Goal: Task Accomplishment & Management: Use online tool/utility

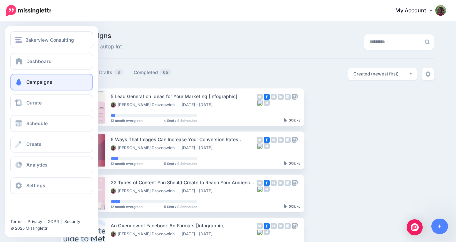
click at [17, 81] on span at bounding box center [18, 82] width 9 height 7
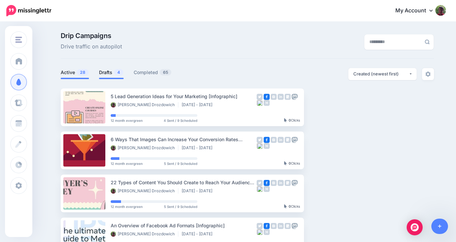
click at [106, 74] on link "Drafts 4" at bounding box center [111, 72] width 25 height 8
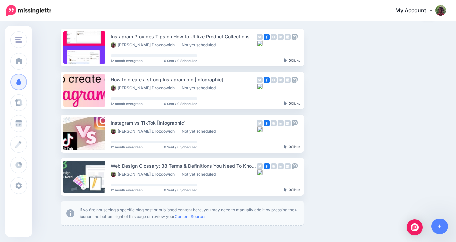
scroll to position [61, 0]
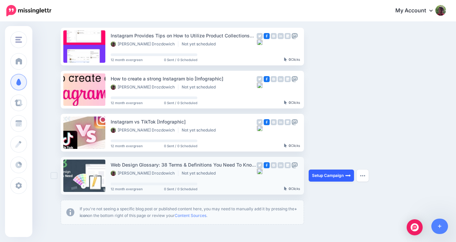
click at [329, 170] on link "Setup Campaign" at bounding box center [331, 175] width 45 height 12
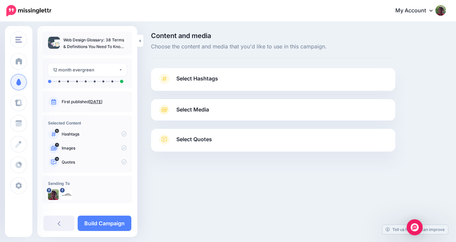
click at [219, 80] on link "Select Hashtags" at bounding box center [273, 81] width 231 height 17
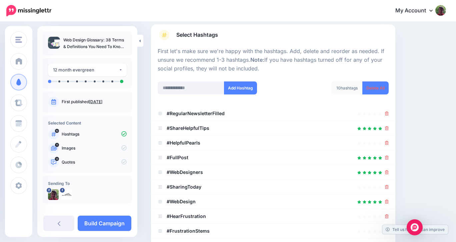
scroll to position [45, 0]
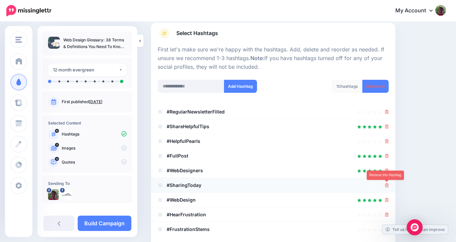
click at [387, 184] on icon at bounding box center [387, 185] width 4 height 4
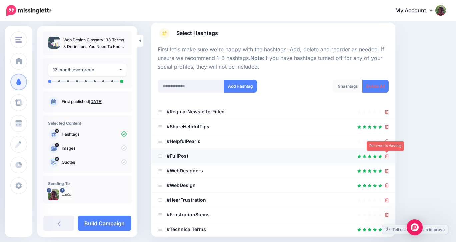
click at [387, 156] on icon at bounding box center [387, 156] width 4 height 4
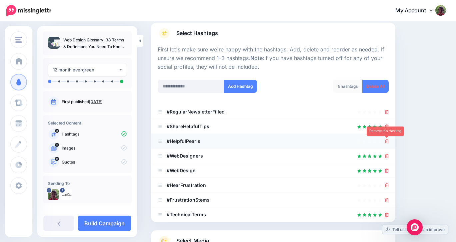
click at [388, 140] on icon at bounding box center [387, 141] width 4 height 4
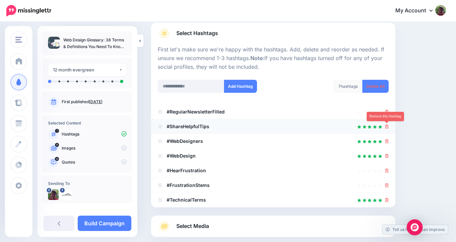
click at [387, 127] on icon at bounding box center [387, 126] width 4 height 4
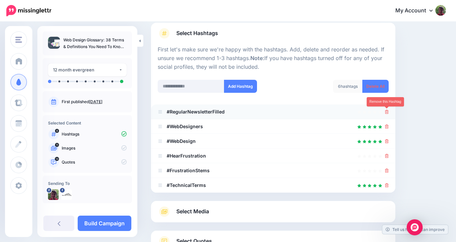
click at [388, 113] on icon at bounding box center [387, 112] width 4 height 4
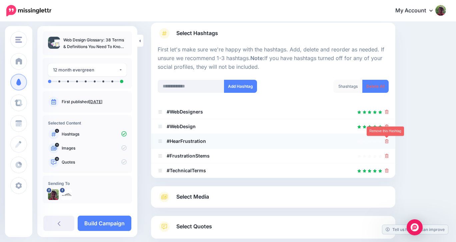
click at [386, 140] on icon at bounding box center [387, 141] width 4 height 4
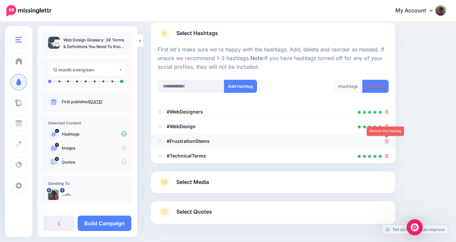
click at [387, 143] on icon at bounding box center [387, 141] width 4 height 4
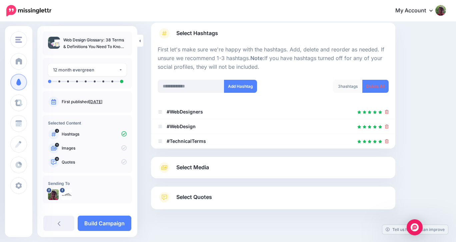
click at [268, 169] on link "Select Media" at bounding box center [273, 167] width 231 height 11
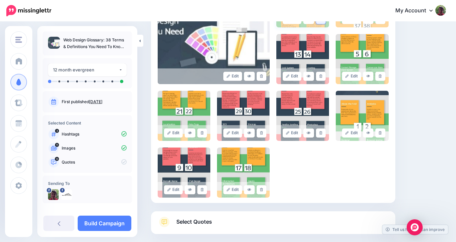
scroll to position [207, 0]
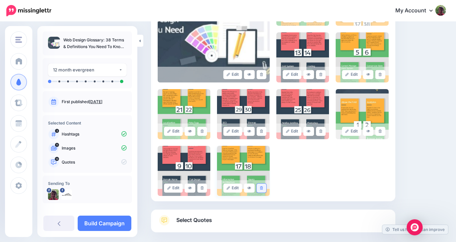
click at [262, 188] on icon at bounding box center [261, 188] width 3 height 4
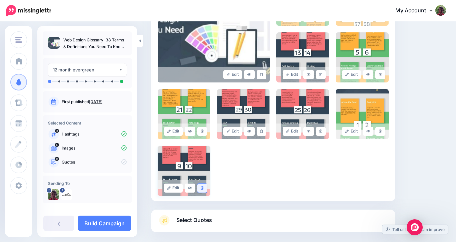
click at [203, 187] on icon at bounding box center [202, 188] width 3 height 4
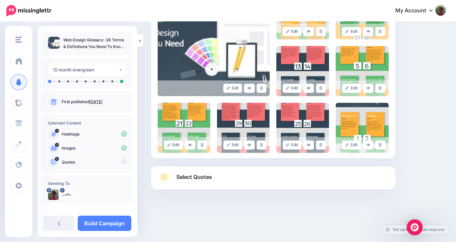
scroll to position [193, 0]
click at [381, 144] on icon at bounding box center [380, 145] width 3 height 4
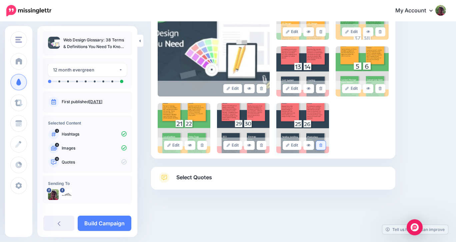
click at [322, 144] on icon at bounding box center [321, 145] width 3 height 4
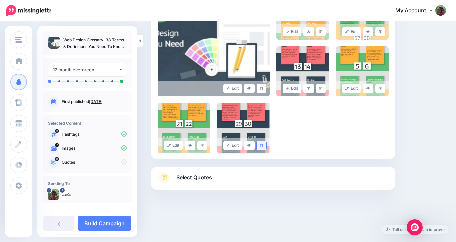
click at [262, 146] on icon at bounding box center [261, 145] width 3 height 4
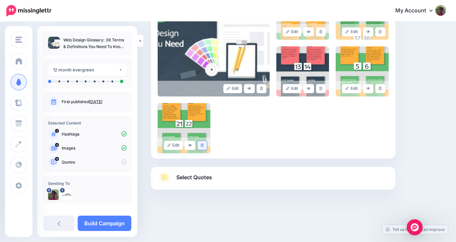
click at [203, 143] on icon at bounding box center [202, 145] width 3 height 4
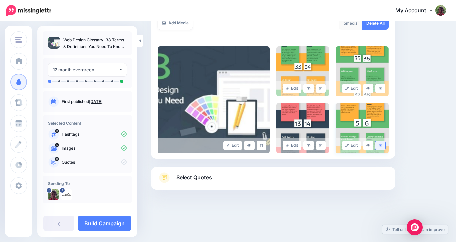
click at [380, 144] on icon at bounding box center [380, 145] width 3 height 4
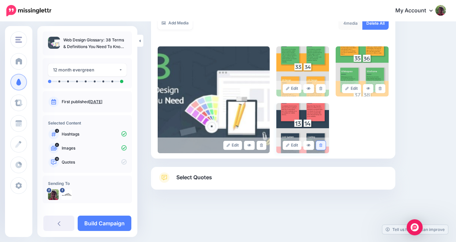
click at [321, 144] on icon at bounding box center [321, 145] width 3 height 4
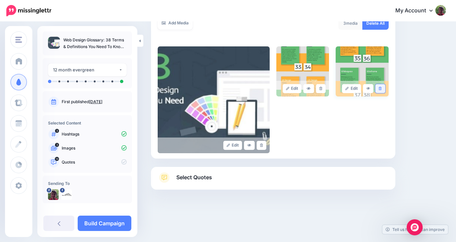
click at [379, 89] on link at bounding box center [381, 88] width 10 height 9
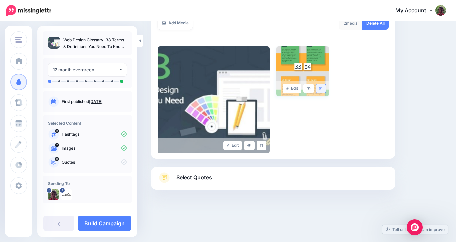
click at [320, 88] on icon at bounding box center [321, 89] width 3 height 4
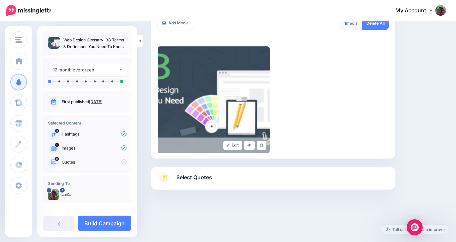
click at [183, 175] on span "Select Quotes" at bounding box center [194, 177] width 36 height 9
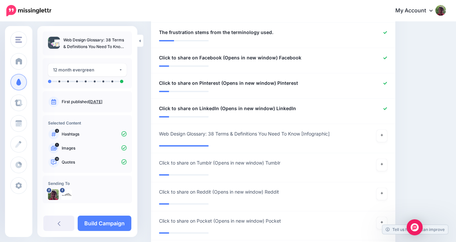
scroll to position [472, 0]
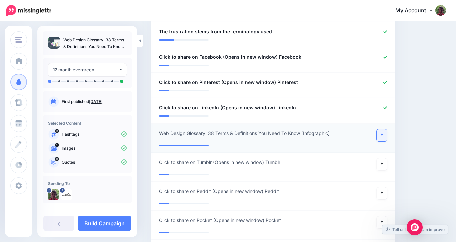
click at [381, 134] on icon at bounding box center [382, 135] width 3 height 4
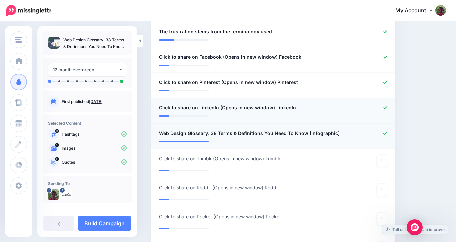
click at [386, 107] on icon at bounding box center [386, 107] width 4 height 3
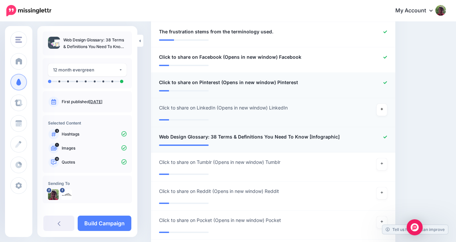
click at [387, 86] on div at bounding box center [373, 82] width 40 height 8
click at [386, 83] on icon at bounding box center [386, 83] width 4 height 4
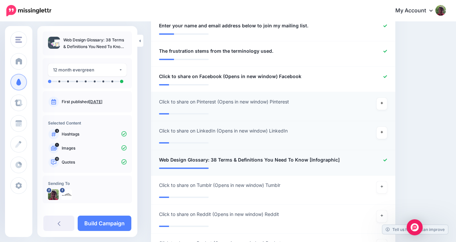
scroll to position [448, 0]
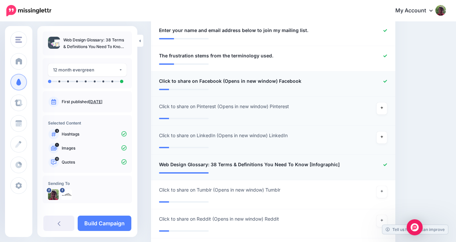
click at [386, 81] on icon at bounding box center [386, 81] width 4 height 3
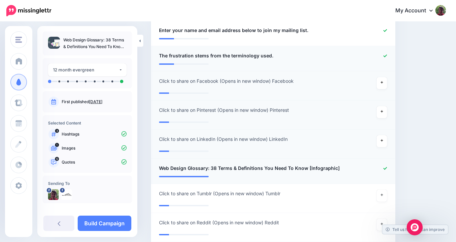
click at [386, 55] on icon at bounding box center [386, 55] width 4 height 3
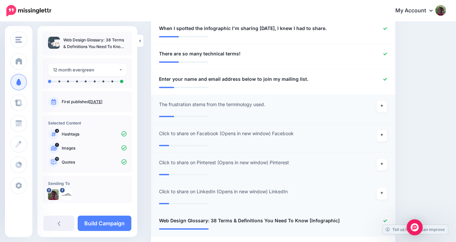
scroll to position [398, 0]
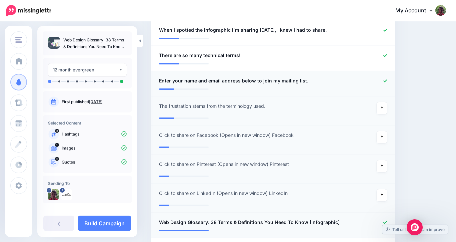
click at [386, 80] on icon at bounding box center [386, 81] width 4 height 4
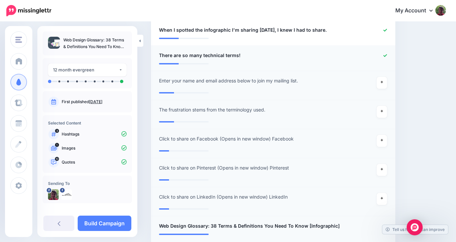
click at [385, 55] on icon at bounding box center [386, 56] width 4 height 4
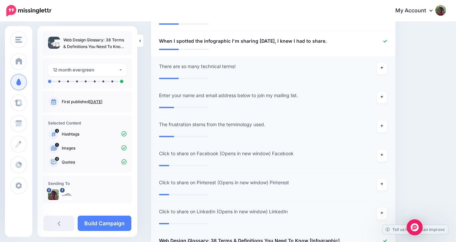
scroll to position [381, 0]
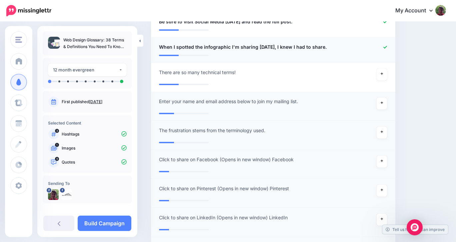
click at [386, 47] on icon at bounding box center [386, 47] width 4 height 4
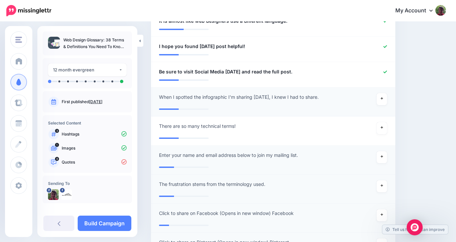
scroll to position [330, 0]
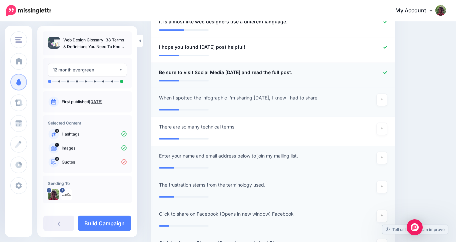
click at [385, 71] on icon at bounding box center [386, 73] width 4 height 4
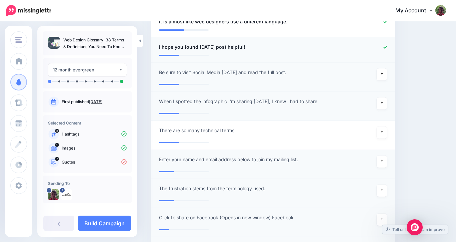
click at [386, 44] on div at bounding box center [373, 47] width 40 height 8
click at [385, 46] on icon at bounding box center [386, 47] width 4 height 4
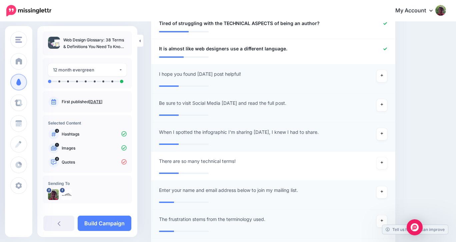
scroll to position [300, 0]
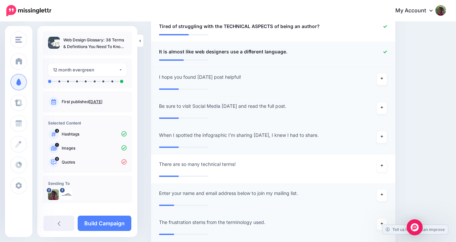
click at [385, 52] on icon at bounding box center [386, 51] width 4 height 3
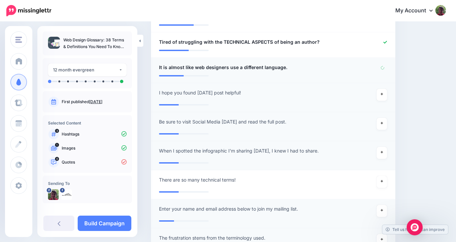
scroll to position [281, 0]
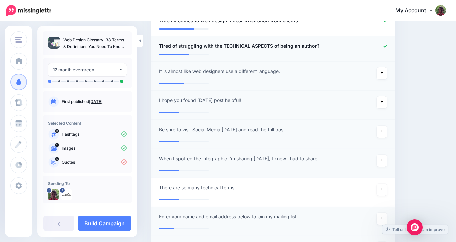
click at [386, 45] on icon at bounding box center [386, 46] width 4 height 3
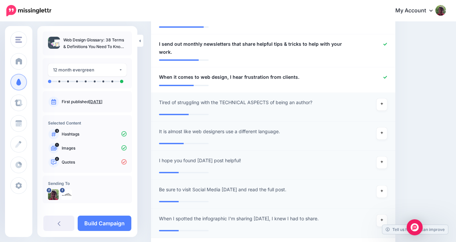
scroll to position [224, 0]
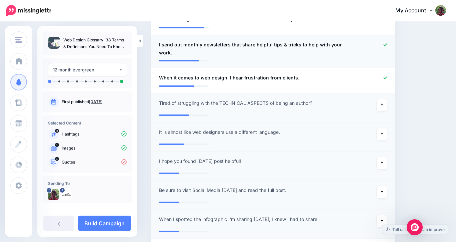
click at [384, 45] on icon at bounding box center [386, 44] width 4 height 3
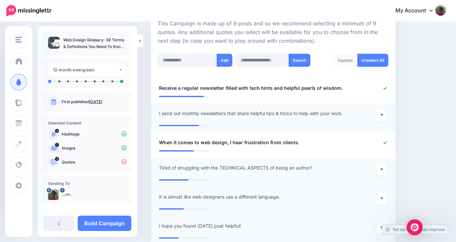
scroll to position [152, 0]
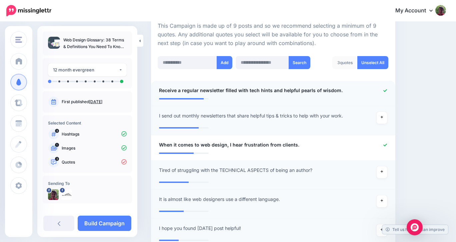
click at [385, 89] on icon at bounding box center [386, 91] width 4 height 4
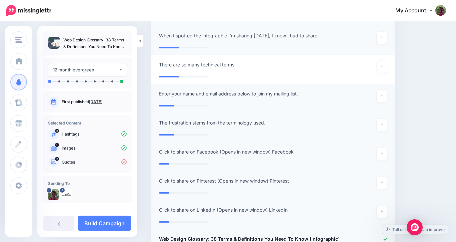
scroll to position [408, 0]
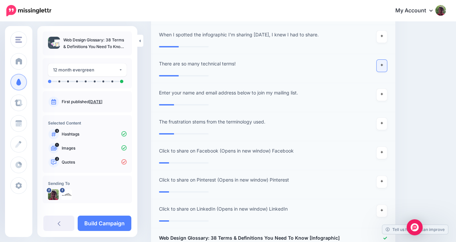
click at [382, 65] on icon at bounding box center [382, 65] width 3 height 3
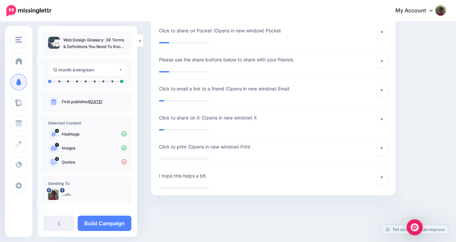
scroll to position [700, 0]
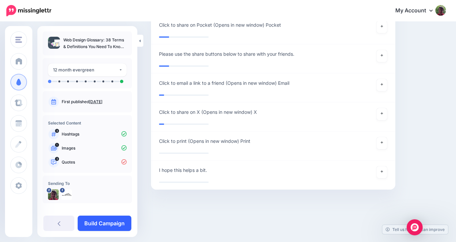
click at [98, 220] on link "Build Campaign" at bounding box center [105, 223] width 54 height 15
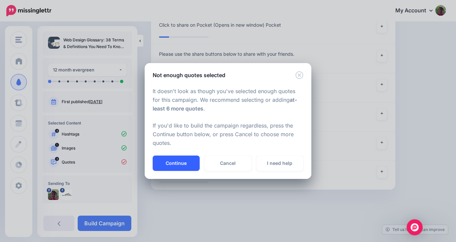
click at [172, 167] on button "Continue" at bounding box center [176, 162] width 47 height 15
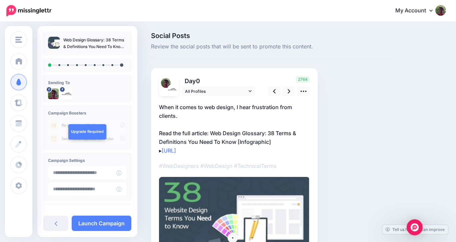
drag, startPoint x: 216, startPoint y: 150, endPoint x: 157, endPoint y: 109, distance: 71.8
click at [157, 109] on div "Day 0 All Profiles 0" at bounding box center [234, 167] width 167 height 199
copy p "When it comes to web design, I hear frustration from clients. Read the full art…"
click at [301, 91] on icon at bounding box center [304, 91] width 6 height 1
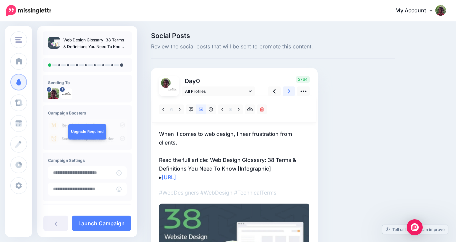
click at [288, 89] on icon at bounding box center [289, 91] width 3 height 4
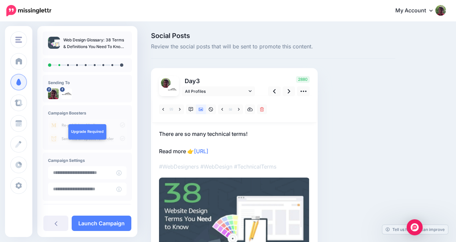
click at [249, 134] on p "There are so many technical terms! Read more 👉 https://lttr.ai/Ai2Us" at bounding box center [234, 142] width 151 height 26
drag, startPoint x: 249, startPoint y: 134, endPoint x: 158, endPoint y: 130, distance: 91.2
click at [158, 130] on div "Day 3 All Profiles 3" at bounding box center [234, 167] width 167 height 199
paste textarea "**********"
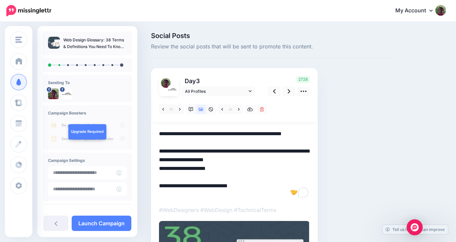
drag, startPoint x: 214, startPoint y: 176, endPoint x: 160, endPoint y: 181, distance: 53.9
click at [160, 181] on textarea "**********" at bounding box center [234, 163] width 151 height 69
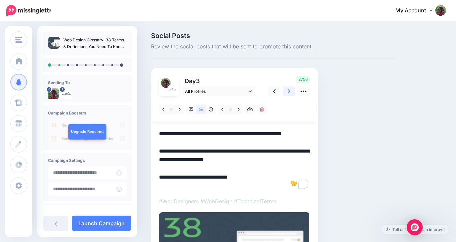
click at [287, 92] on link at bounding box center [289, 91] width 13 height 10
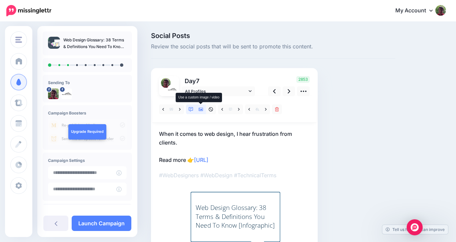
click at [200, 110] on icon at bounding box center [201, 109] width 5 height 5
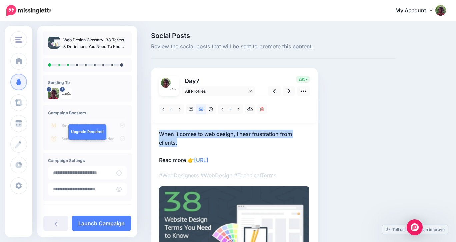
drag, startPoint x: 181, startPoint y: 146, endPoint x: 156, endPoint y: 137, distance: 26.4
click at [156, 136] on div "Day 7 All Profiles 7" at bounding box center [234, 172] width 167 height 208
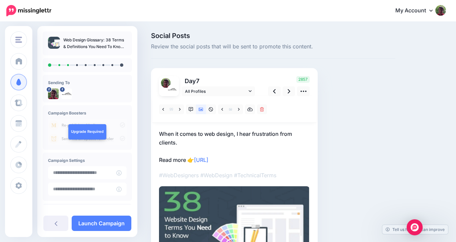
click at [172, 151] on p "When it comes to web design, I hear frustration from clients. Read more 👉 https…" at bounding box center [234, 146] width 151 height 35
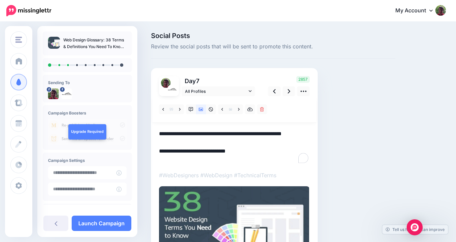
click at [178, 143] on textarea "**********" at bounding box center [234, 146] width 151 height 35
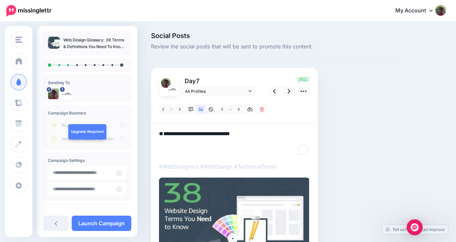
paste textarea "**********"
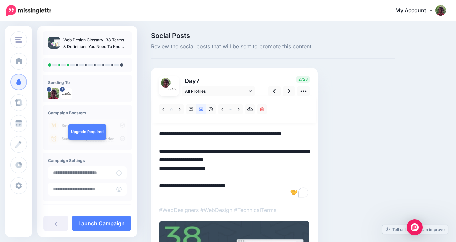
drag, startPoint x: 243, startPoint y: 195, endPoint x: 157, endPoint y: 195, distance: 85.1
click at [157, 195] on div "Day 7 All Profiles 7" at bounding box center [234, 189] width 167 height 243
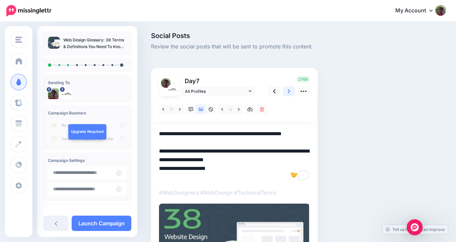
click at [286, 90] on link at bounding box center [289, 91] width 13 height 10
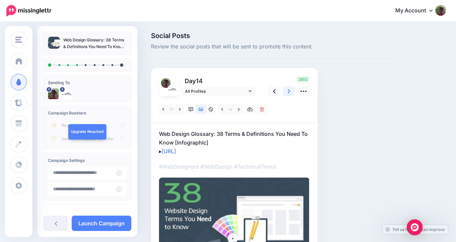
click at [289, 92] on icon at bounding box center [289, 91] width 3 height 4
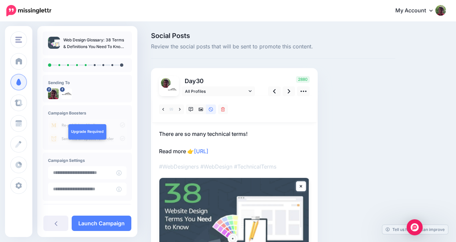
click at [250, 133] on p "There are so many technical terms! Read more 👉 https://lttr.ai/Ai2Us" at bounding box center [234, 142] width 151 height 26
click at [249, 133] on textarea "**********" at bounding box center [234, 142] width 151 height 26
paste textarea "**********"
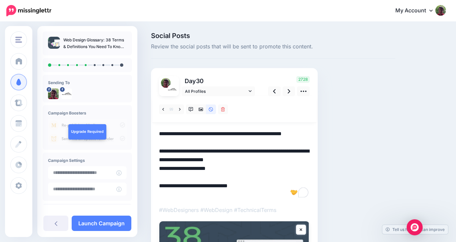
drag, startPoint x: 220, startPoint y: 177, endPoint x: 158, endPoint y: 175, distance: 61.1
click at [158, 175] on div "Day 30 All Profiles" at bounding box center [234, 202] width 167 height 268
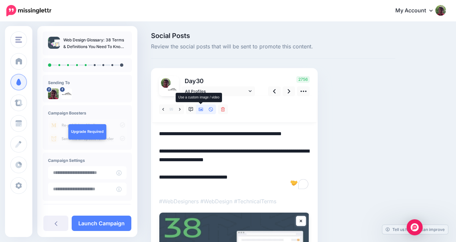
click at [199, 109] on icon at bounding box center [201, 109] width 5 height 5
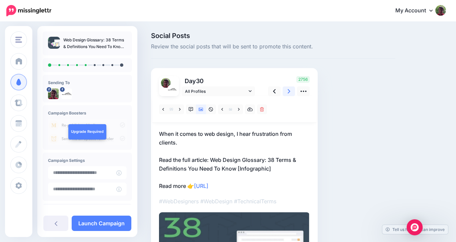
click at [289, 92] on icon at bounding box center [289, 91] width 3 height 4
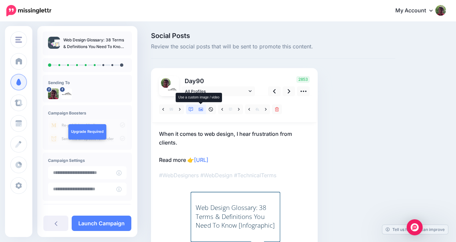
click at [200, 109] on icon at bounding box center [201, 109] width 5 height 3
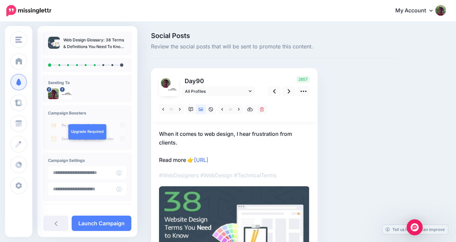
click at [158, 133] on div "Day 90 All Profiles" at bounding box center [234, 172] width 167 height 208
click at [160, 133] on p "When it comes to web design, I hear frustration from clients. Read more 👉 https…" at bounding box center [234, 146] width 151 height 35
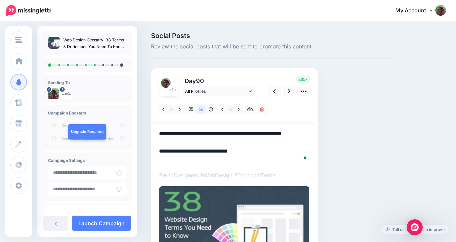
click at [160, 133] on textarea "**********" at bounding box center [234, 146] width 151 height 35
paste textarea "**********"
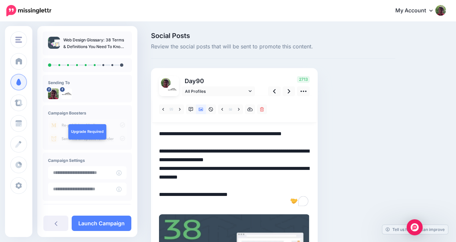
drag, startPoint x: 213, startPoint y: 176, endPoint x: 218, endPoint y: 186, distance: 11.0
click at [218, 186] on textarea "**********" at bounding box center [234, 168] width 151 height 78
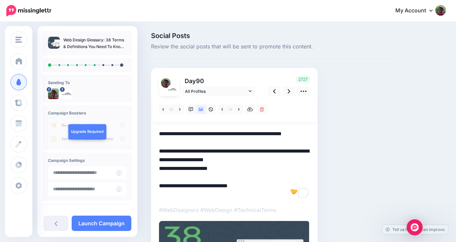
drag, startPoint x: 214, startPoint y: 180, endPoint x: 155, endPoint y: 177, distance: 59.1
click at [155, 177] on div "Day 90 All Profiles" at bounding box center [234, 189] width 167 height 243
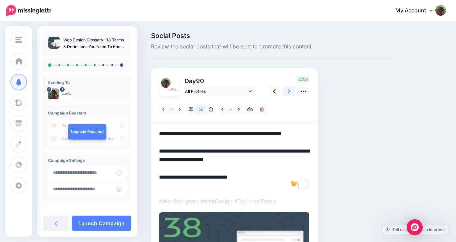
click at [287, 92] on link at bounding box center [289, 91] width 13 height 10
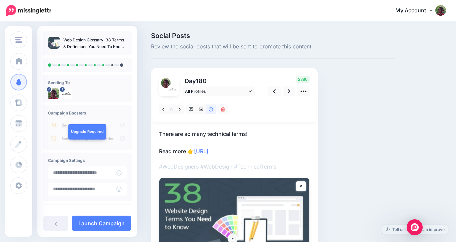
click at [159, 133] on p "There are so many technical terms! Read more 👉 https://lttr.ai/Ai2Us" at bounding box center [234, 142] width 151 height 26
click at [159, 133] on textarea "**********" at bounding box center [234, 142] width 151 height 26
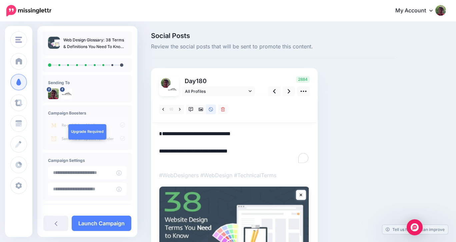
paste textarea "**********"
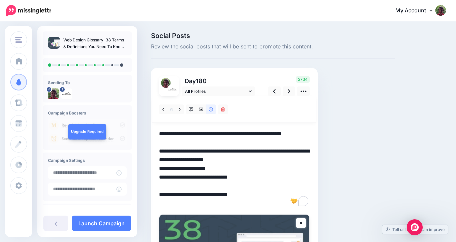
click at [159, 184] on textarea "**********" at bounding box center [234, 168] width 151 height 78
drag, startPoint x: 159, startPoint y: 184, endPoint x: 190, endPoint y: 186, distance: 31.4
click at [190, 186] on textarea "**********" at bounding box center [234, 168] width 151 height 78
drag, startPoint x: 215, startPoint y: 173, endPoint x: 159, endPoint y: 178, distance: 55.5
click at [159, 178] on textarea "**********" at bounding box center [234, 168] width 151 height 78
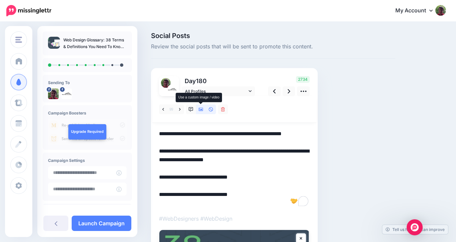
click at [200, 112] on link at bounding box center [201, 109] width 10 height 10
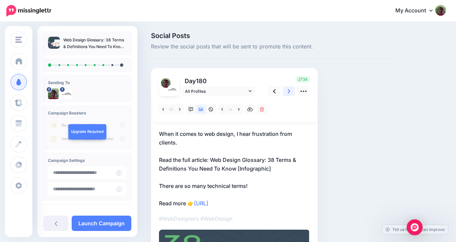
click at [289, 91] on icon at bounding box center [289, 91] width 3 height 7
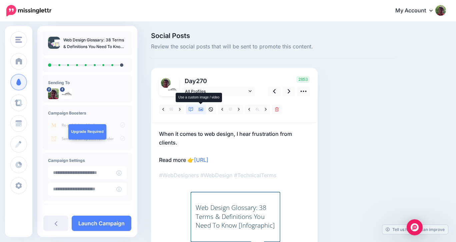
click at [202, 108] on icon at bounding box center [201, 109] width 5 height 5
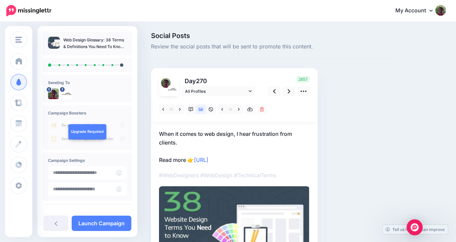
click at [159, 131] on div "Day 270 All Profiles" at bounding box center [234, 172] width 167 height 208
click at [158, 131] on div "Day 270 All Profiles" at bounding box center [234, 172] width 167 height 208
click at [159, 133] on p "When it comes to web design, I hear frustration from clients. Read more 👉 https…" at bounding box center [234, 146] width 151 height 35
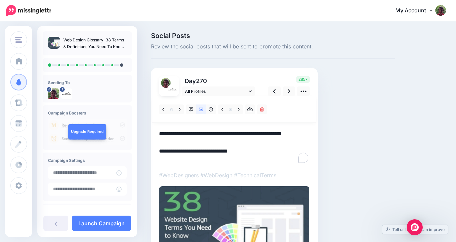
drag, startPoint x: 159, startPoint y: 133, endPoint x: 180, endPoint y: 146, distance: 25.1
click at [180, 146] on textarea "**********" at bounding box center [234, 146] width 151 height 35
paste textarea "**********"
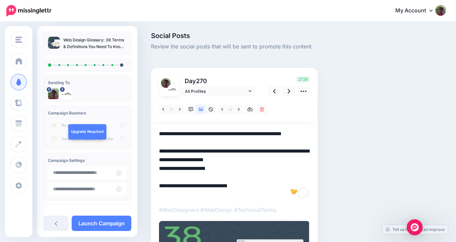
drag, startPoint x: 215, startPoint y: 177, endPoint x: 156, endPoint y: 179, distance: 58.1
click at [156, 179] on div "Day 270 All Profiles" at bounding box center [234, 189] width 167 height 243
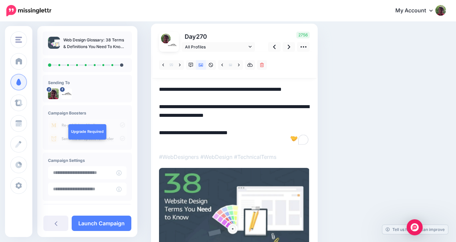
scroll to position [12, 0]
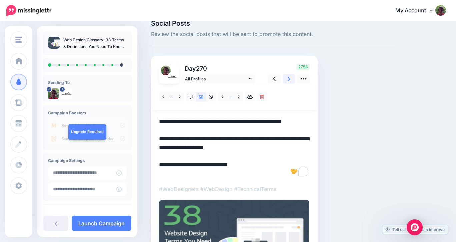
click at [287, 79] on link at bounding box center [289, 79] width 13 height 10
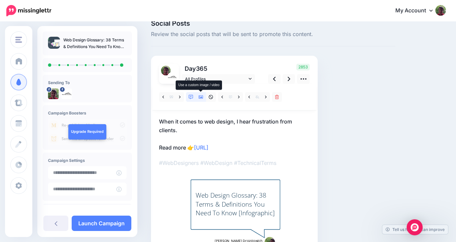
click at [202, 98] on icon at bounding box center [201, 97] width 5 height 5
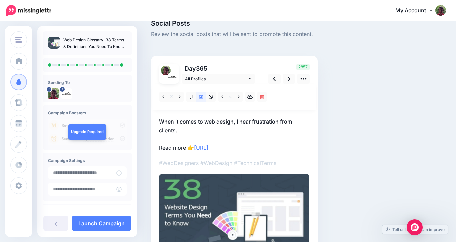
scroll to position [0, 0]
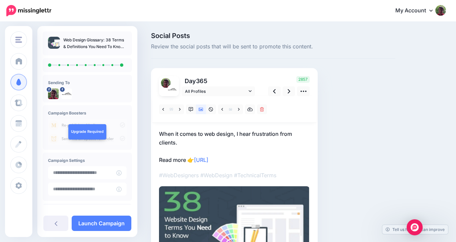
click at [162, 133] on p "When it comes to web design, I hear frustration from clients. Read more 👉 https…" at bounding box center [234, 146] width 151 height 35
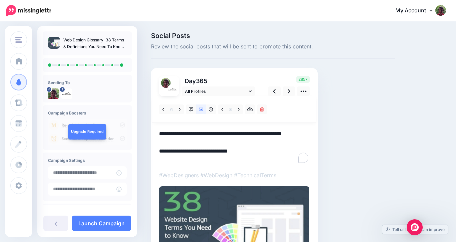
drag, startPoint x: 159, startPoint y: 132, endPoint x: 180, endPoint y: 143, distance: 22.8
click at [180, 143] on textarea "**********" at bounding box center [234, 146] width 151 height 35
paste textarea "**********"
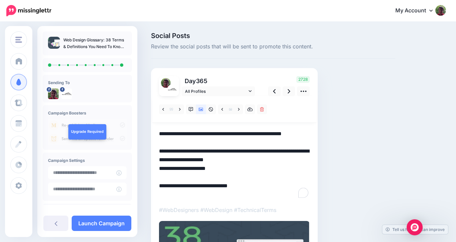
drag, startPoint x: 215, startPoint y: 178, endPoint x: 155, endPoint y: 179, distance: 59.1
click at [155, 179] on div "Day 365 All Profiles" at bounding box center [234, 189] width 167 height 243
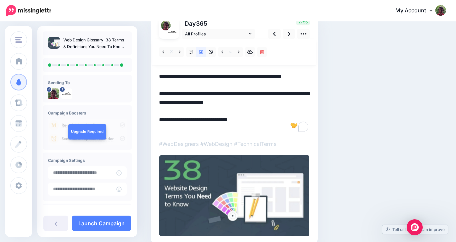
scroll to position [90, 0]
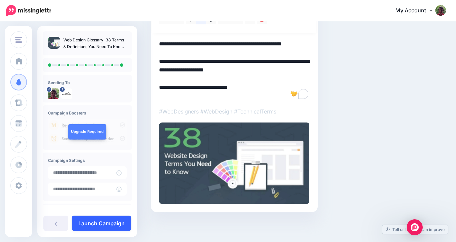
type textarea "**********"
click at [89, 223] on link "Launch Campaign" at bounding box center [102, 223] width 60 height 15
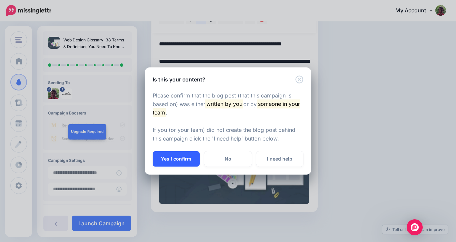
click at [180, 155] on button "Yes I confirm" at bounding box center [176, 158] width 47 height 15
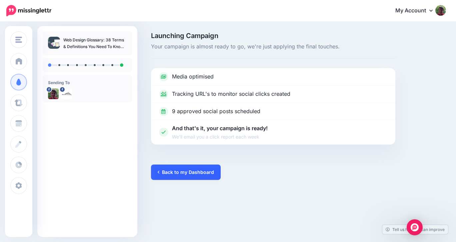
click at [179, 172] on link "Back to my Dashboard" at bounding box center [186, 171] width 70 height 15
